Goal: Find specific page/section: Find specific page/section

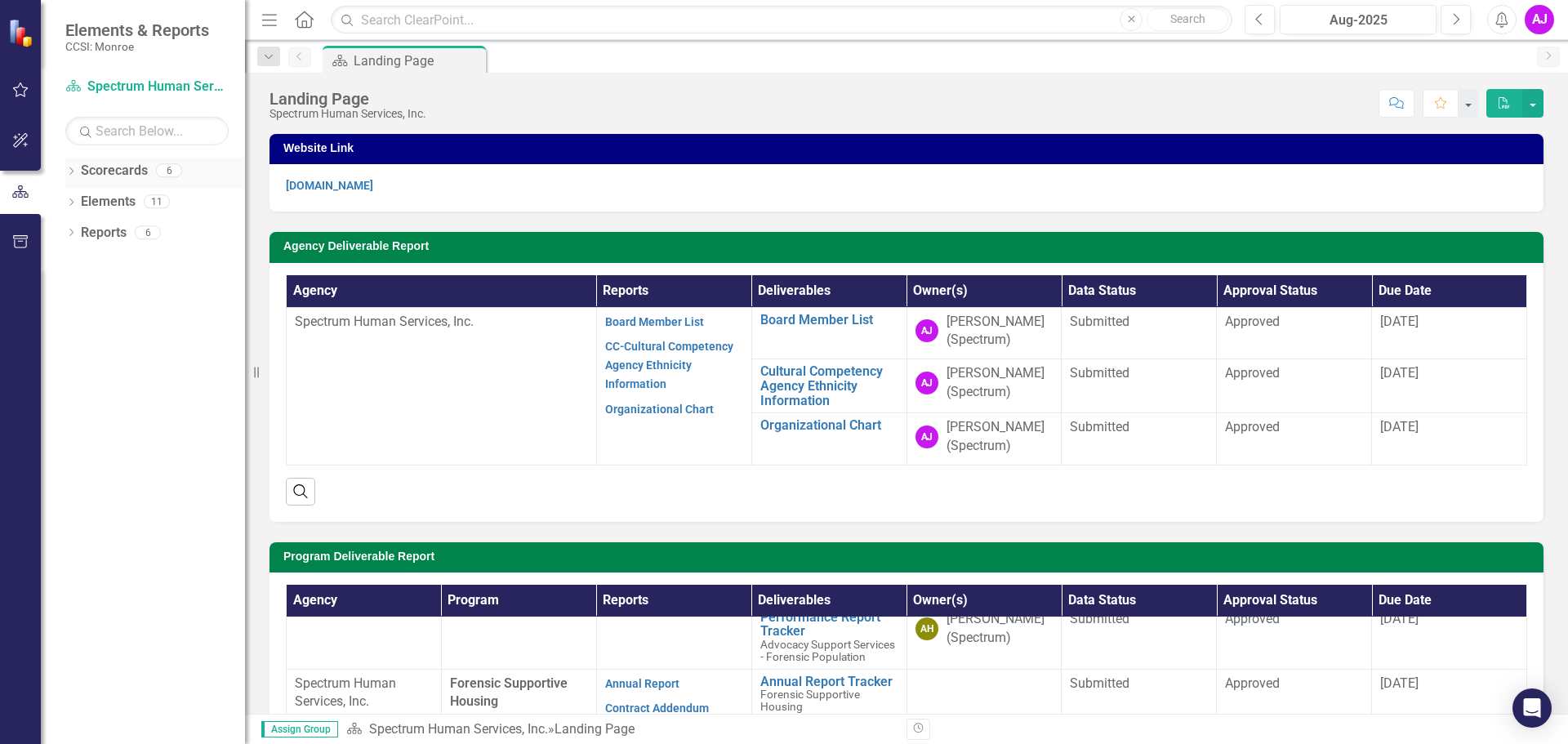
click at [123, 178] on link "Scorecards" at bounding box center [114, 171] width 67 height 19
click at [73, 173] on icon "Dropdown" at bounding box center [71, 173] width 12 height 9
click at [82, 210] on div "Dropdown Spectrum Human Services, Inc." at bounding box center [159, 202] width 172 height 27
click at [81, 209] on div "Dropdown" at bounding box center [79, 202] width 13 height 14
click at [120, 235] on link "Advocacy Support Services - Forensic Population" at bounding box center [175, 233] width 139 height 19
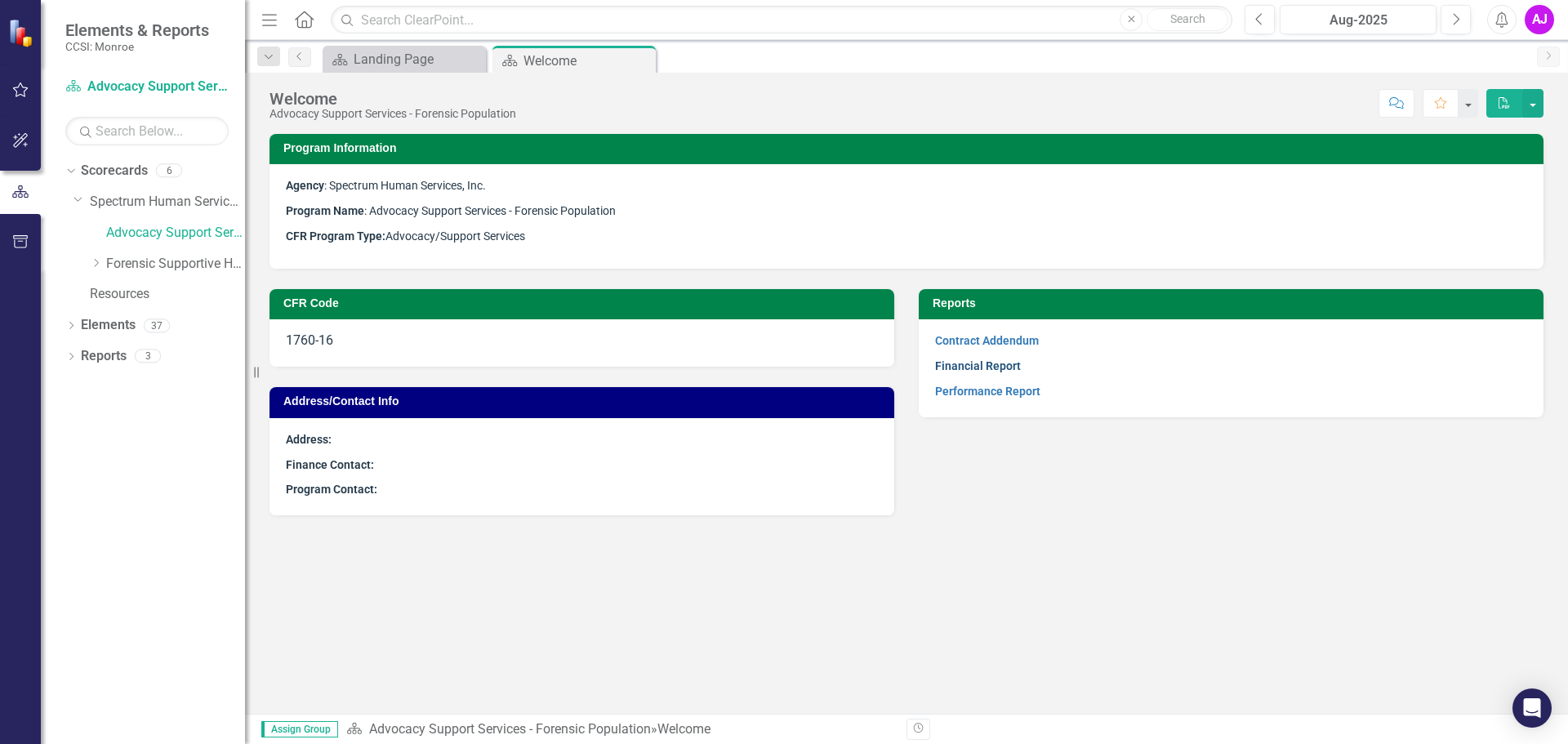
click at [973, 369] on link "Financial Report" at bounding box center [978, 366] width 86 height 13
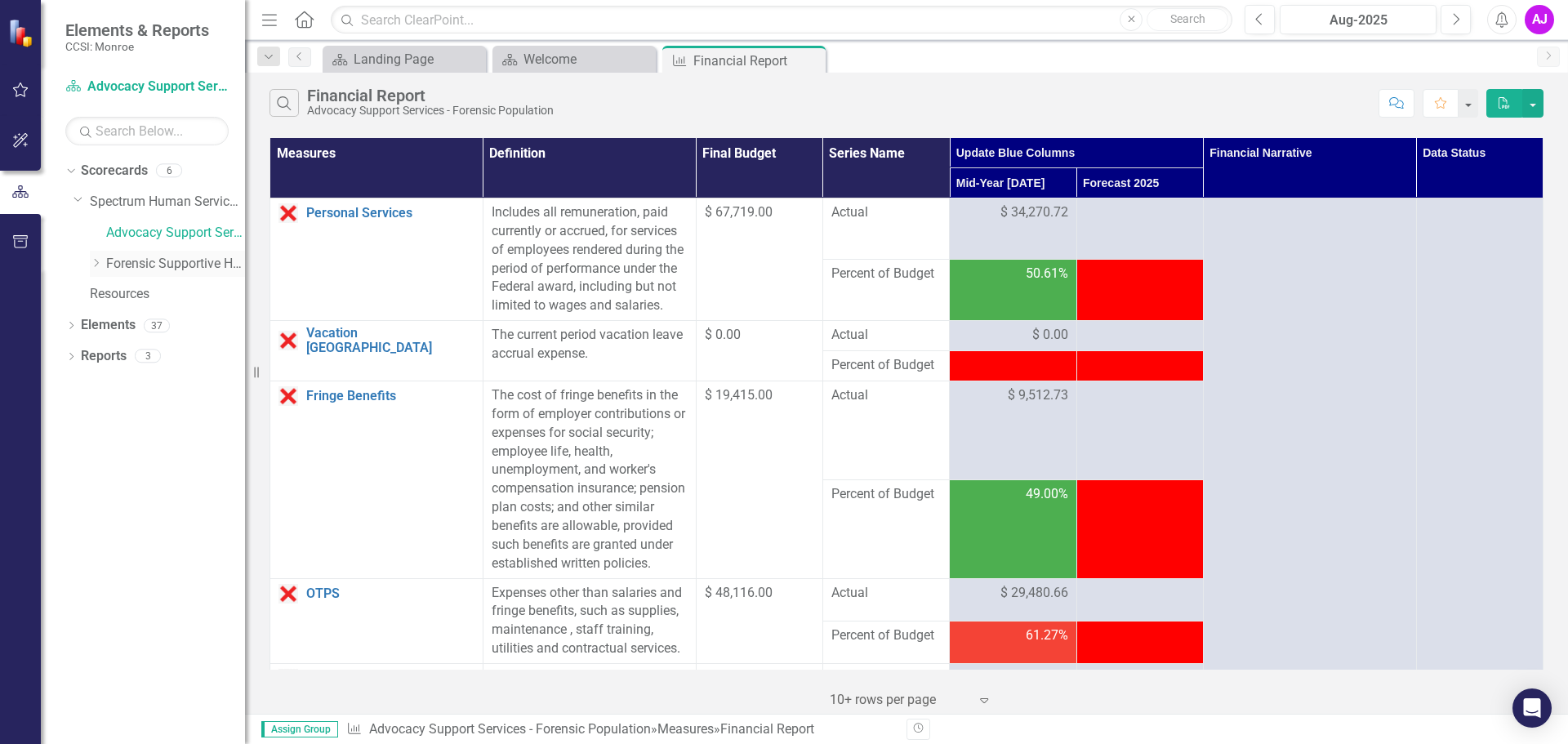
click at [93, 264] on icon "Dropdown" at bounding box center [96, 264] width 13 height 10
click at [153, 289] on link "Forensic Supportive Housing (Site 00 - 23 Beds)" at bounding box center [183, 294] width 123 height 19
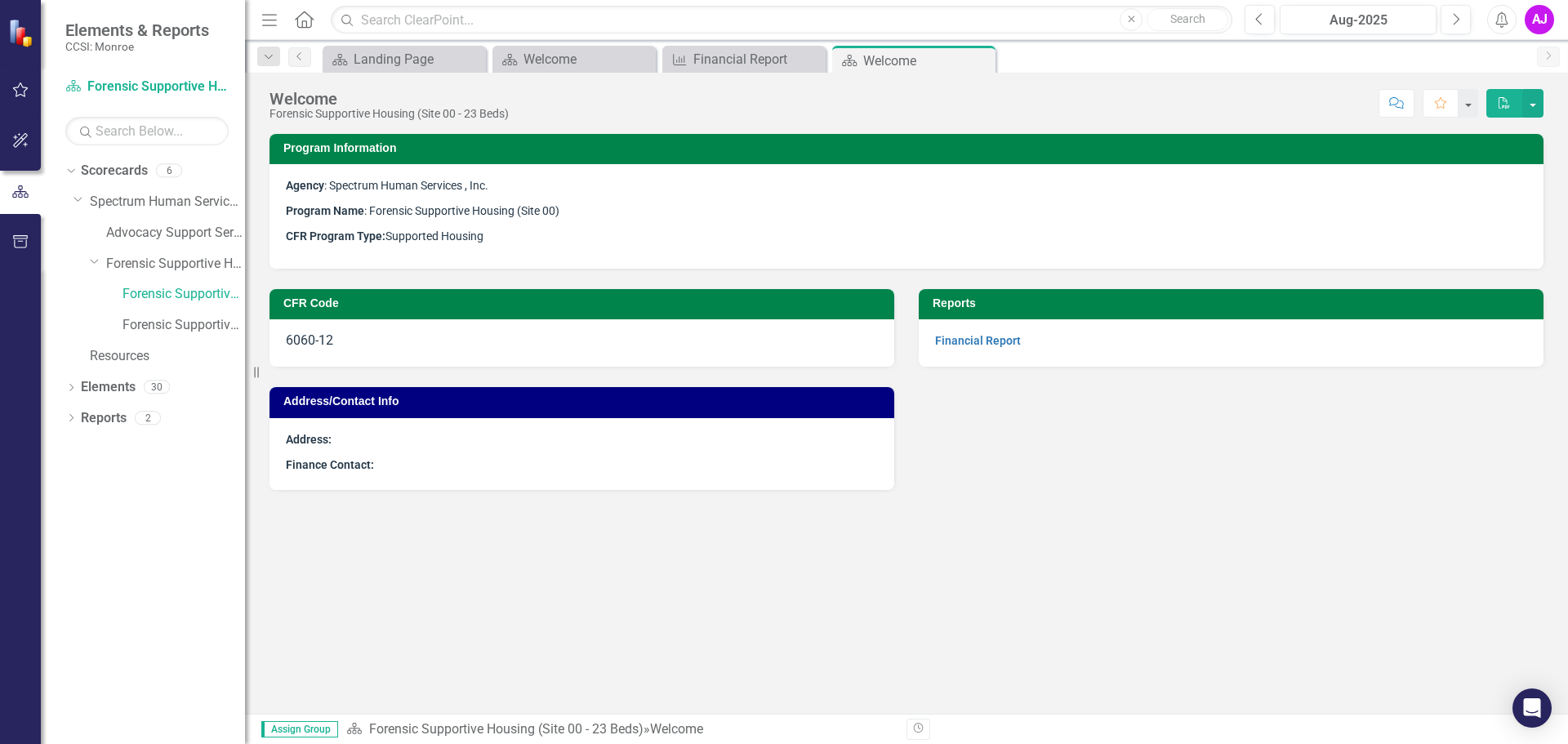
click at [988, 351] on div "Financial Report" at bounding box center [1230, 343] width 624 height 48
click at [982, 347] on link "Financial Report" at bounding box center [978, 341] width 86 height 13
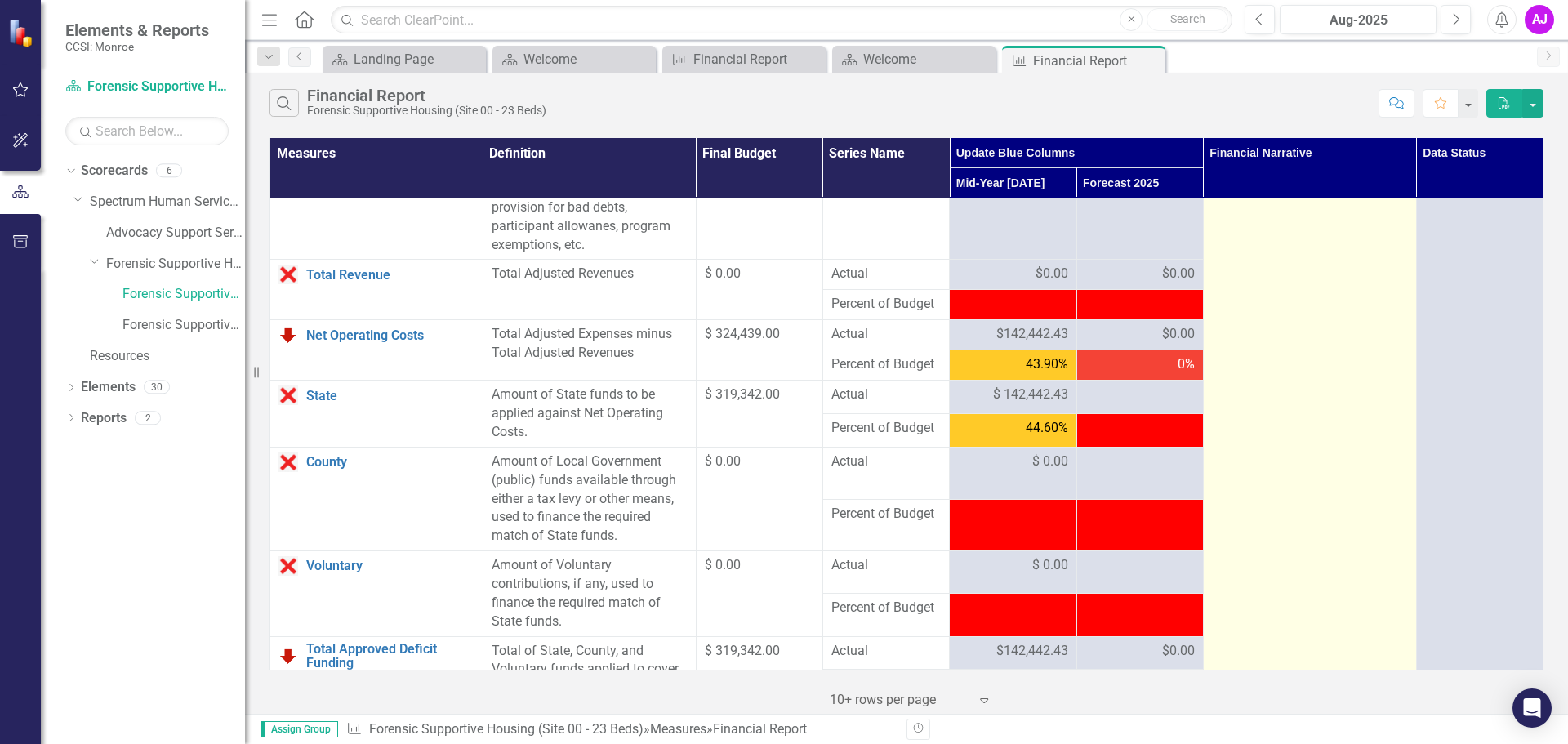
scroll to position [2060, 0]
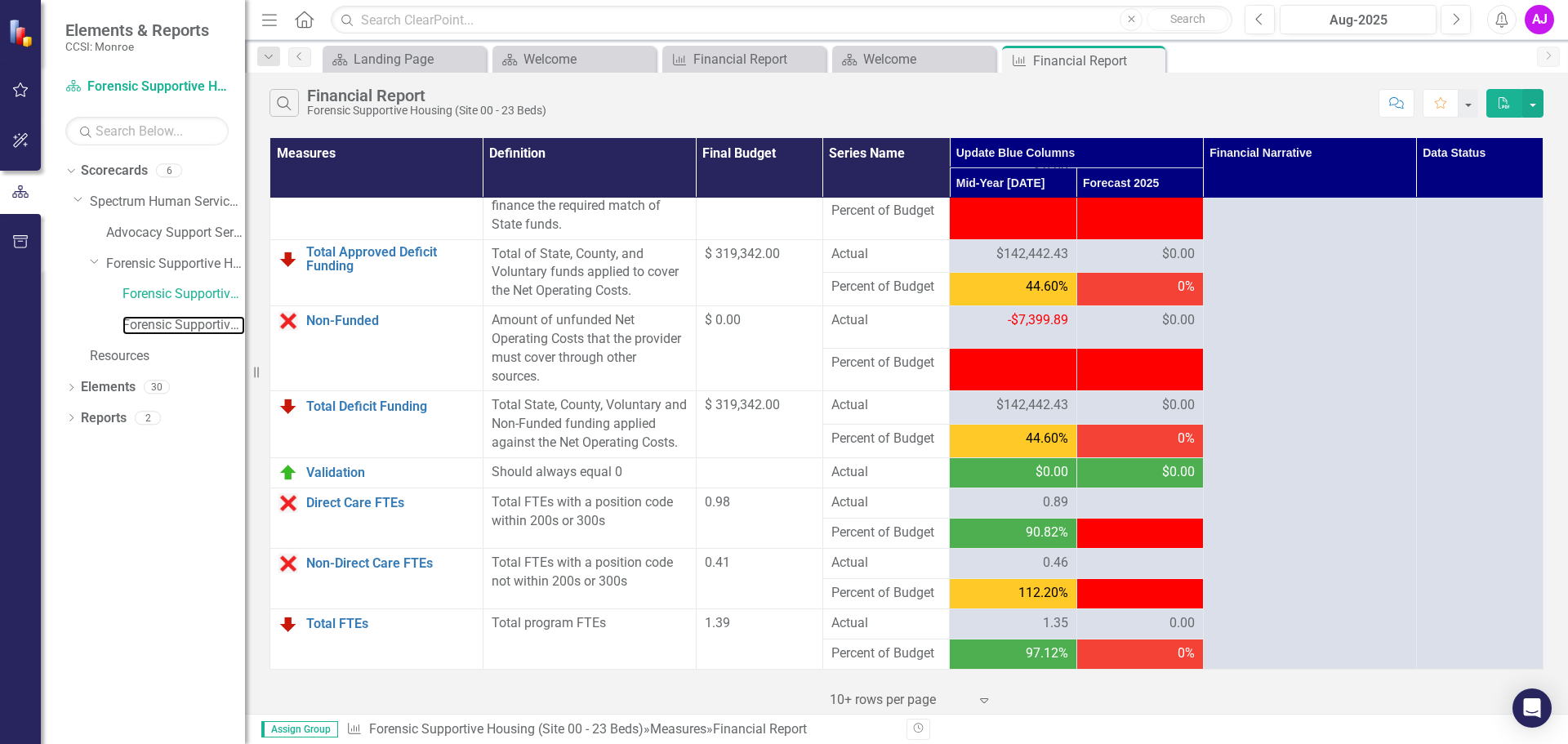
drag, startPoint x: 152, startPoint y: 320, endPoint x: 219, endPoint y: 310, distance: 67.7
click at [152, 320] on link "Forensic Supportive Housing (Site A2 - 10 Beds)" at bounding box center [183, 325] width 123 height 19
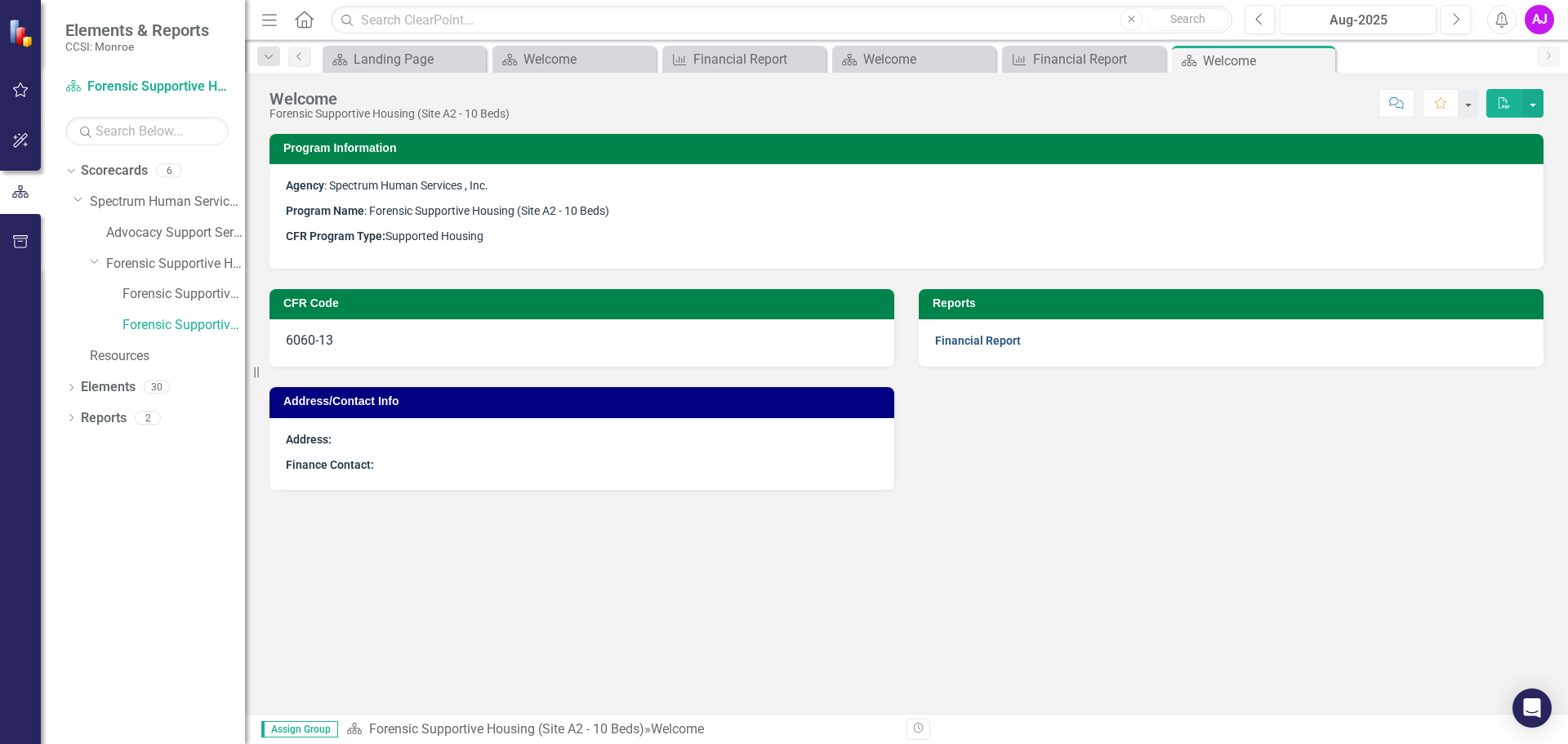
click at [1011, 342] on link "Financial Report" at bounding box center [978, 341] width 86 height 13
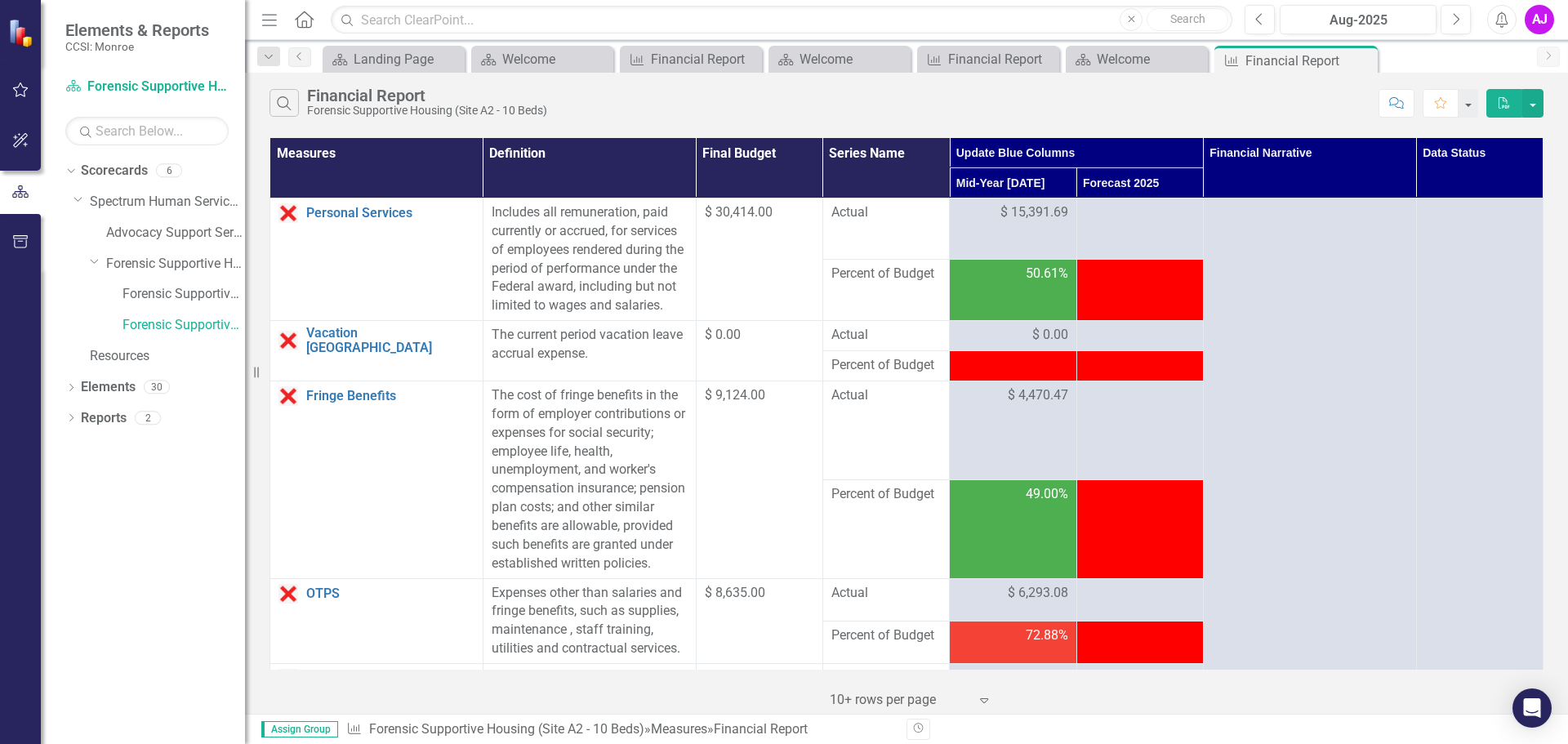
click at [611, 93] on div "Search Financial Report Forensic Supportive Housing (Site A2 - 10 Beds)" at bounding box center [819, 103] width 1100 height 28
click at [188, 235] on link "Advocacy Support Services - Forensic Population" at bounding box center [175, 233] width 139 height 19
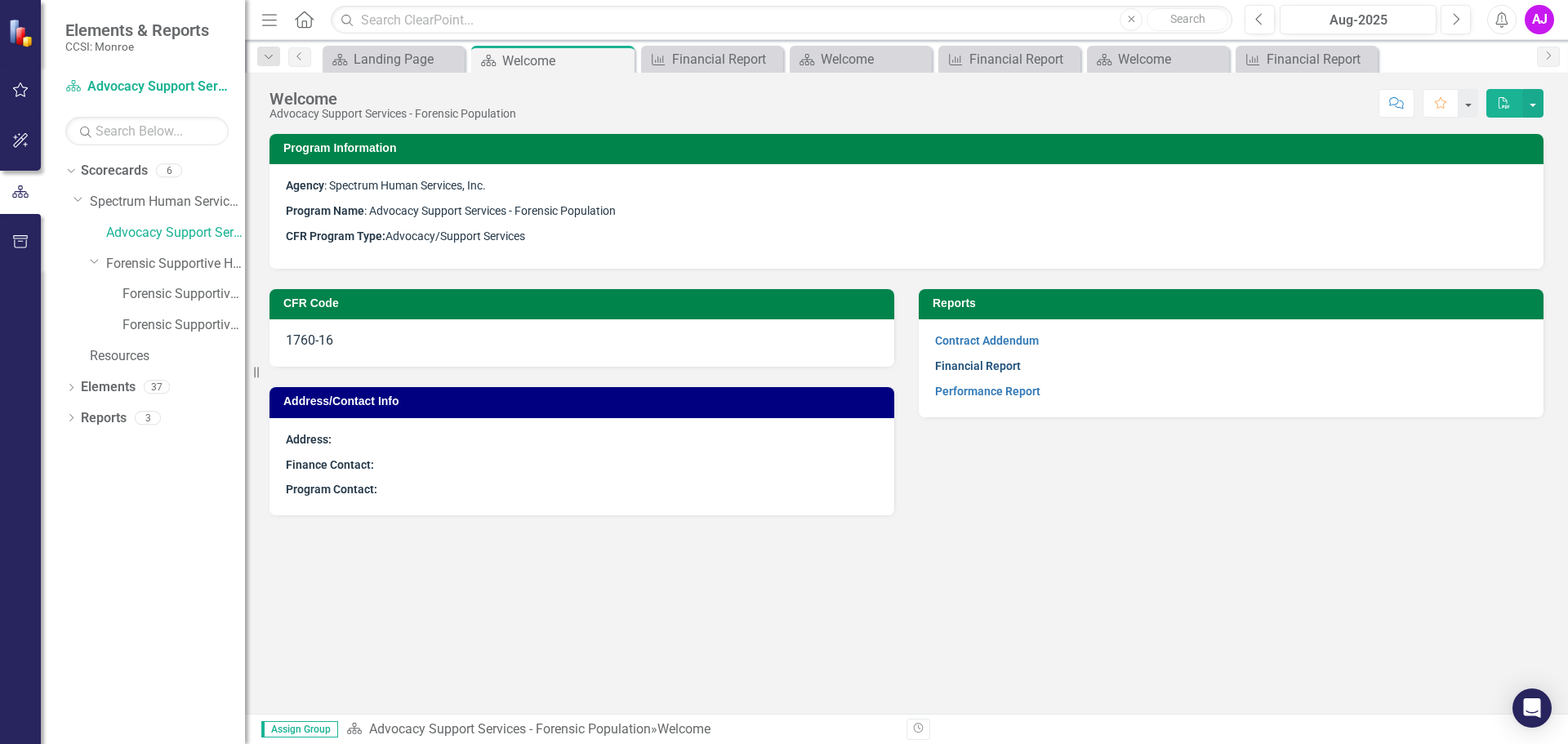
click at [990, 361] on link "Financial Report" at bounding box center [978, 366] width 86 height 13
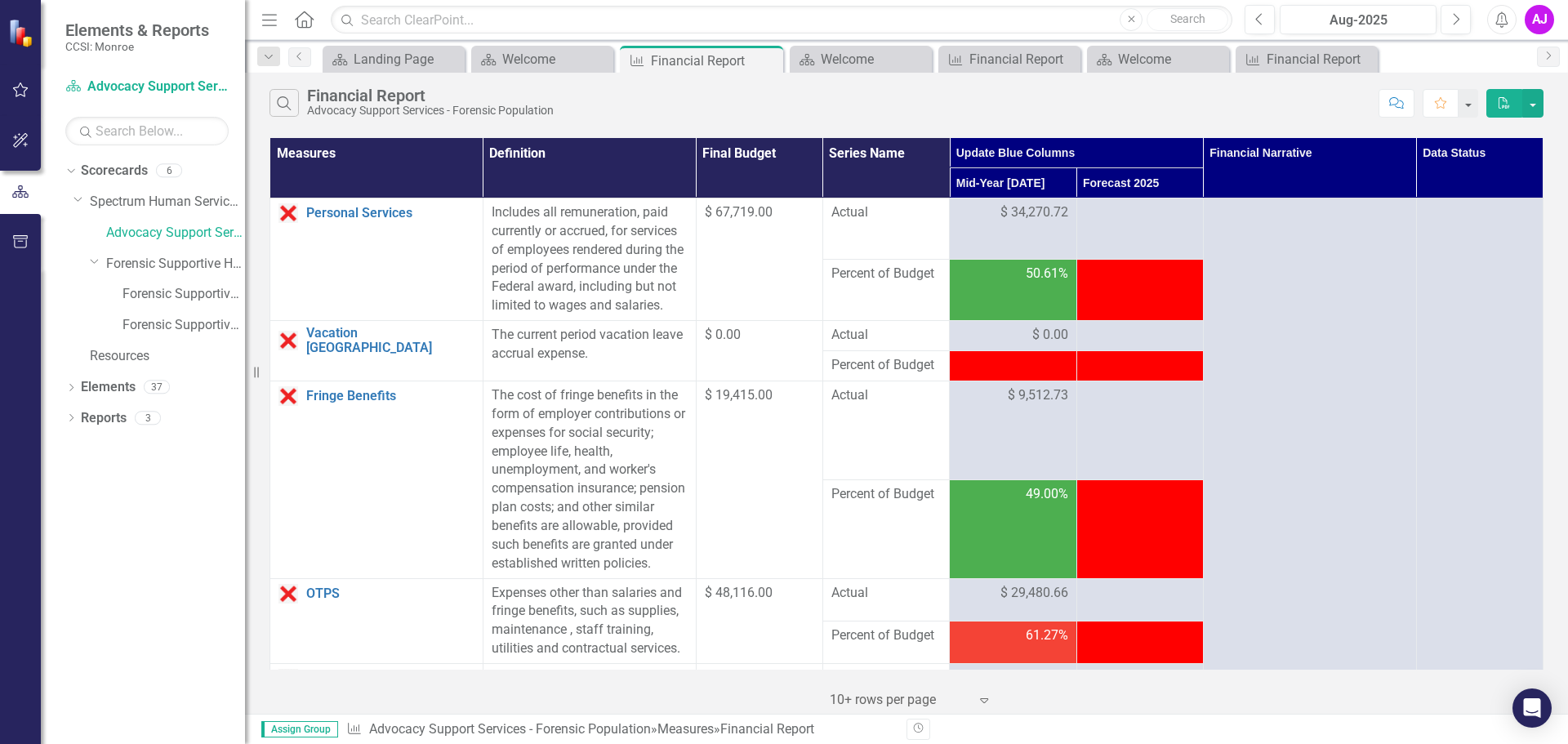
click at [1150, 319] on td at bounding box center [1140, 290] width 127 height 61
click at [1048, 376] on div at bounding box center [1012, 366] width 109 height 20
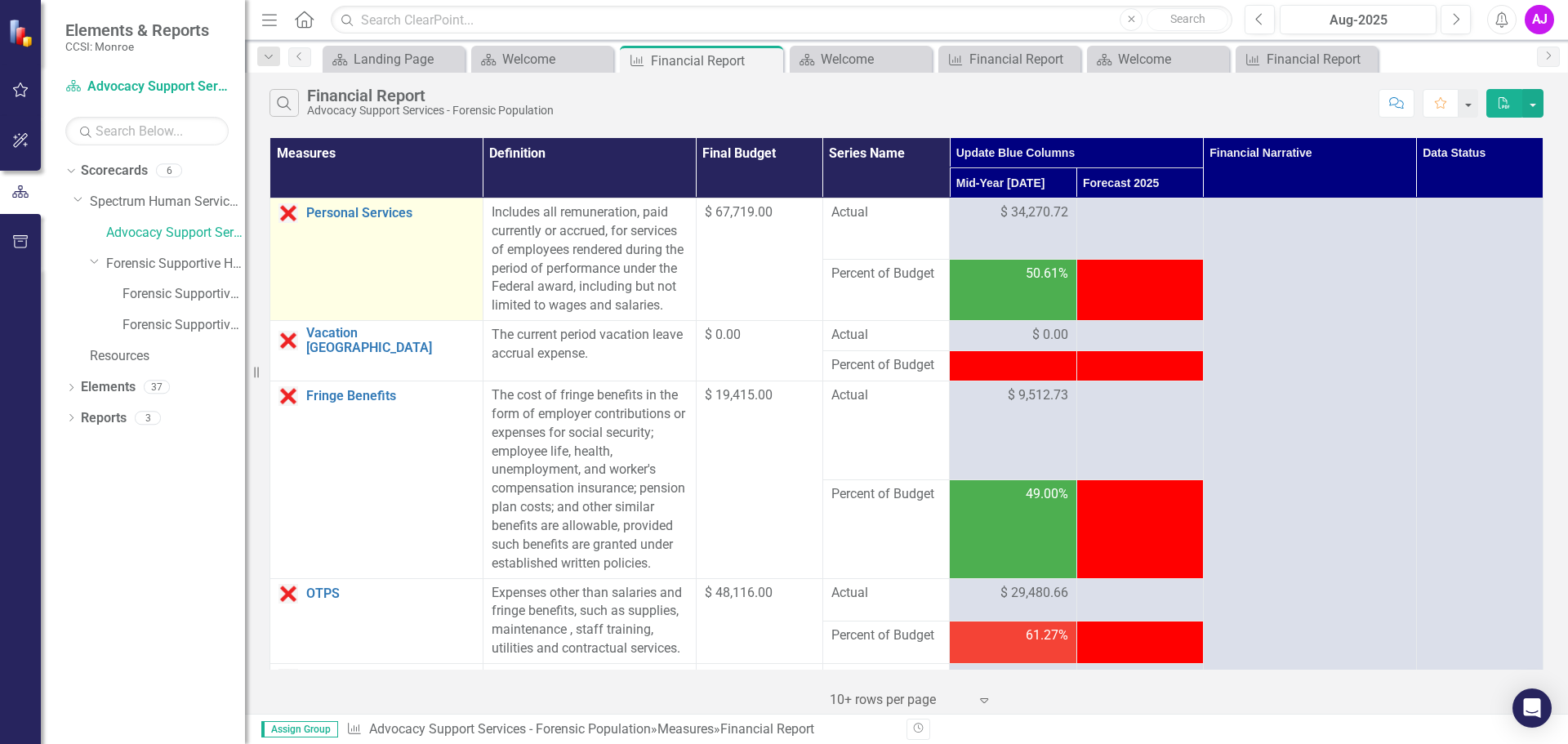
click at [303, 226] on td "Personal Services Link Open Element" at bounding box center [377, 259] width 213 height 123
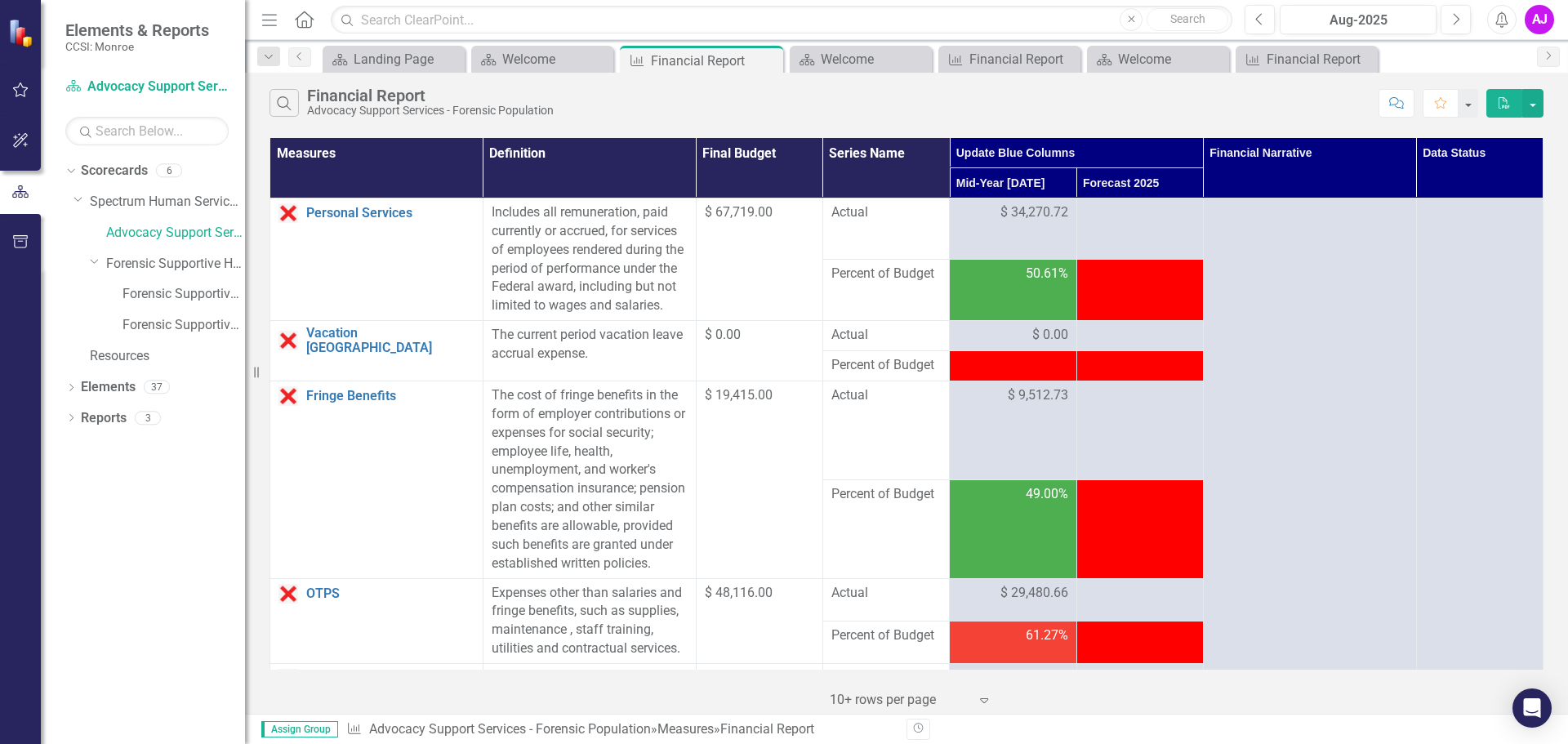
click at [1033, 321] on td "50.61%" at bounding box center [1013, 290] width 127 height 61
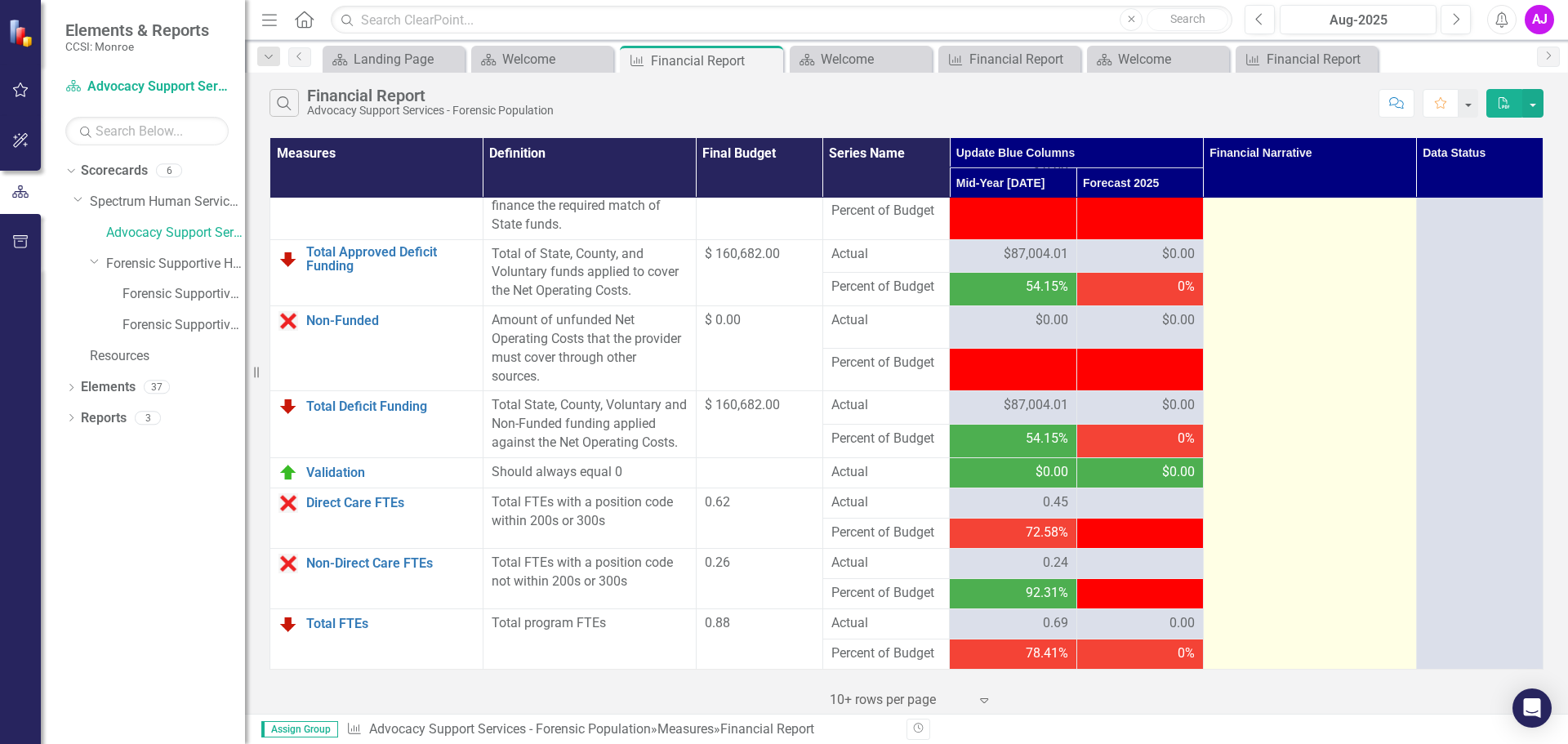
scroll to position [2060, 0]
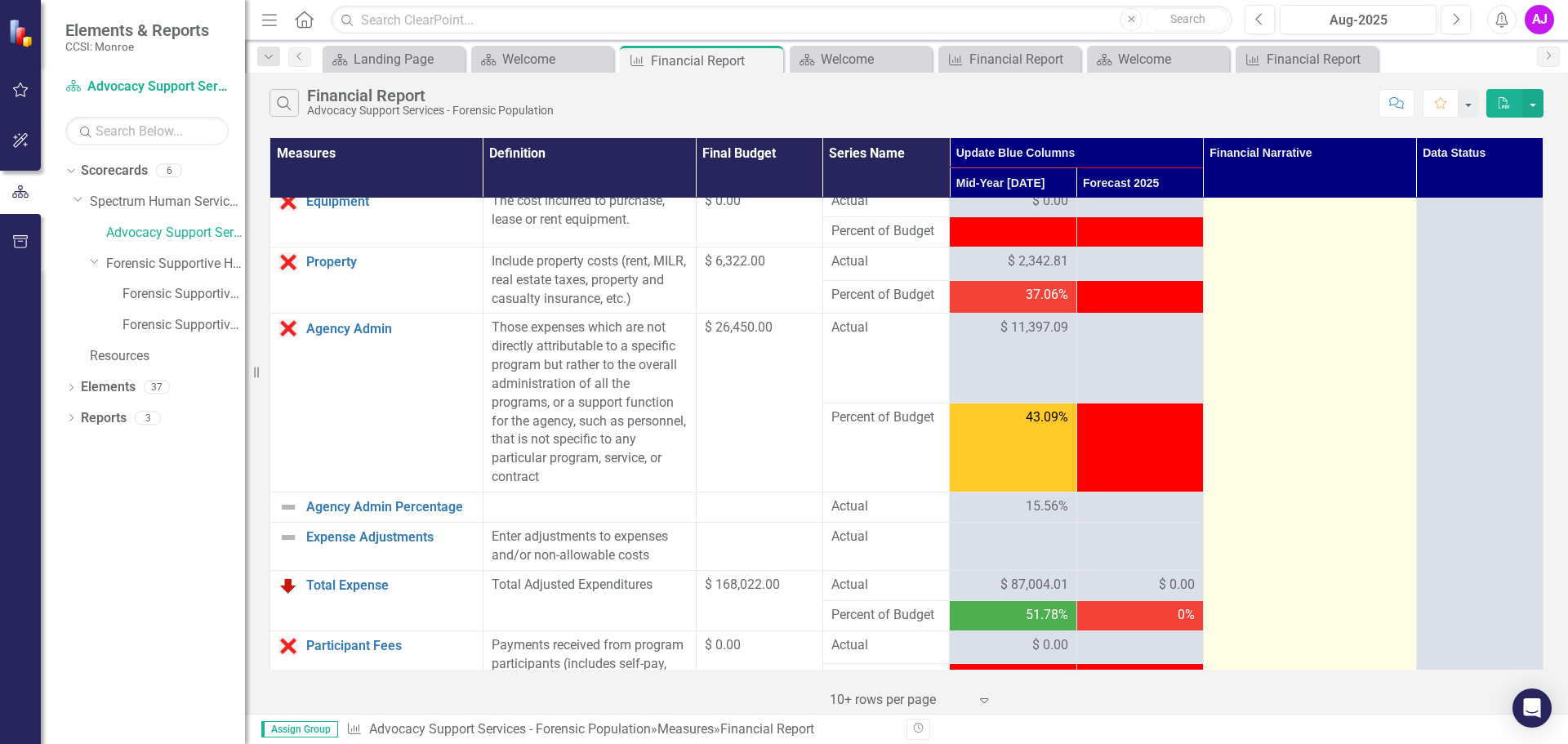
scroll to position [0, 0]
